Goal: Check status: Check status

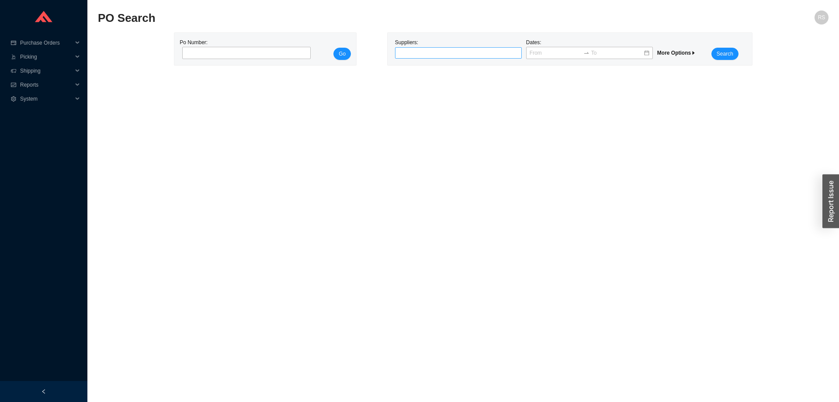
click at [440, 52] on div at bounding box center [455, 53] width 116 height 9
type input "general"
click at [448, 70] on div "General Plumbing Supply" at bounding box center [459, 68] width 120 height 8
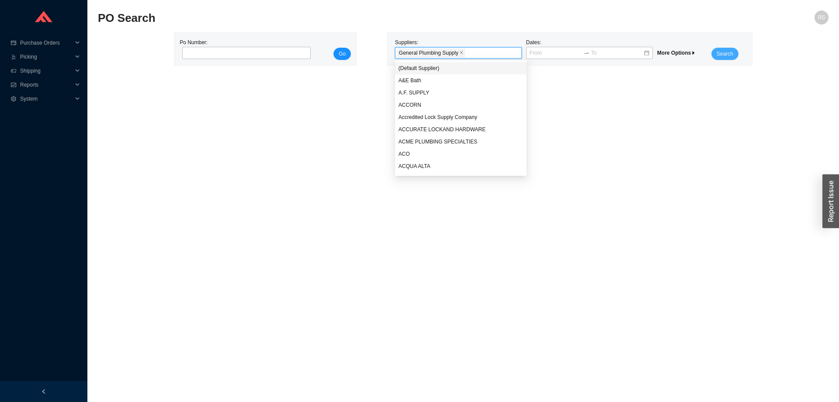
click at [728, 55] on span "Search" at bounding box center [725, 53] width 17 height 9
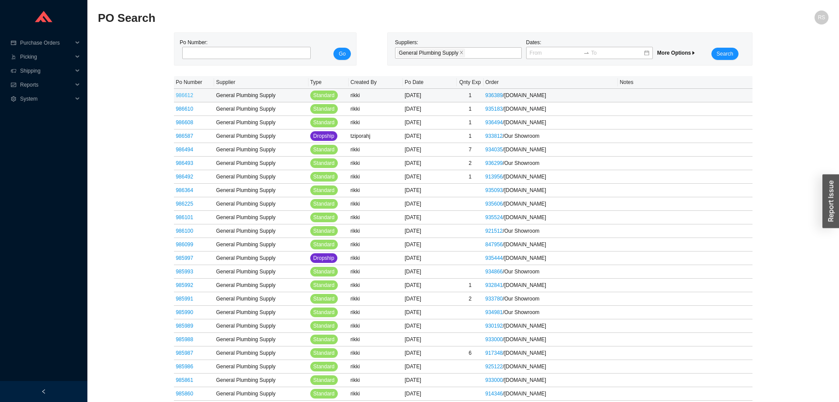
click at [188, 95] on link "986612" at bounding box center [184, 95] width 17 height 6
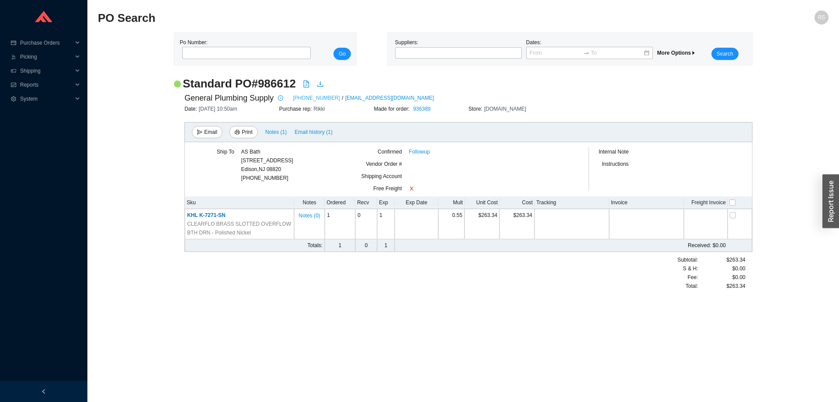
click at [298, 97] on link "[PHONE_NUMBER]" at bounding box center [316, 98] width 47 height 9
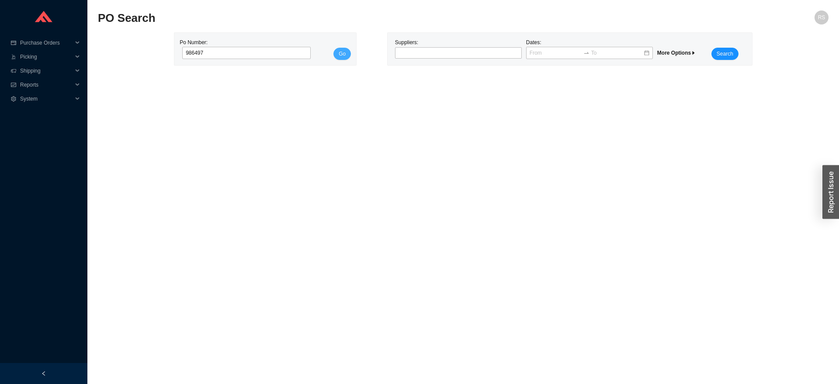
type input "986497"
click at [343, 55] on span "Go" at bounding box center [342, 53] width 7 height 9
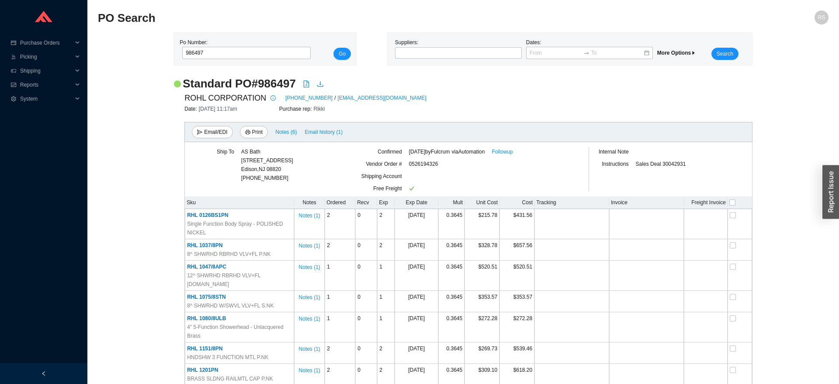
scroll to position [3875, 0]
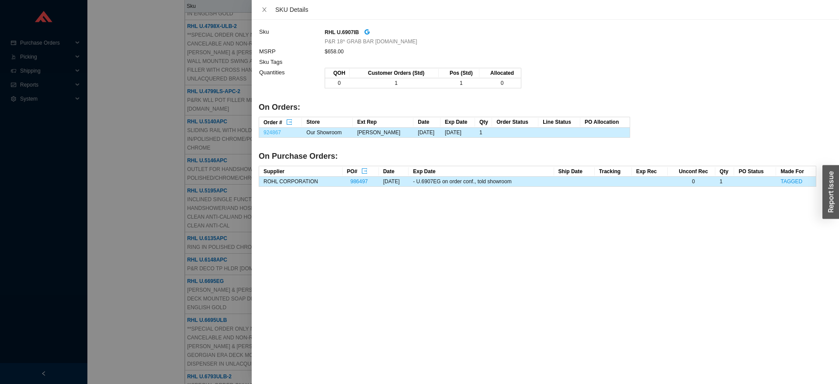
click at [265, 133] on link "924867" at bounding box center [272, 132] width 17 height 6
